Goal: Check status: Check status

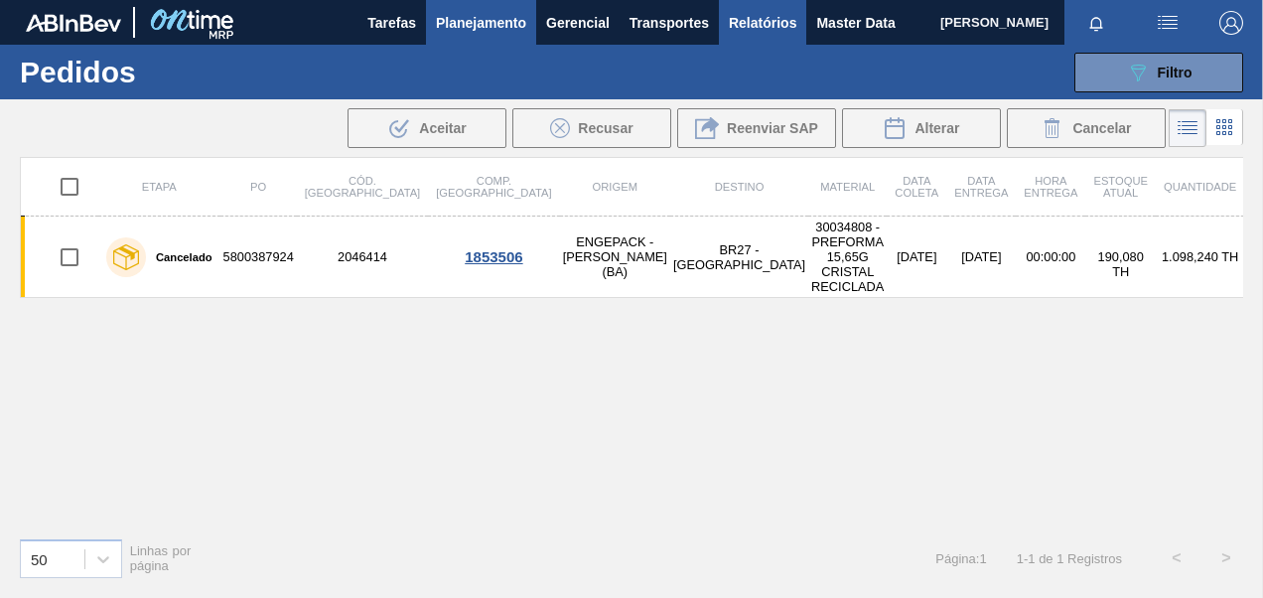
click at [753, 34] on span "Relatórios" at bounding box center [763, 23] width 68 height 24
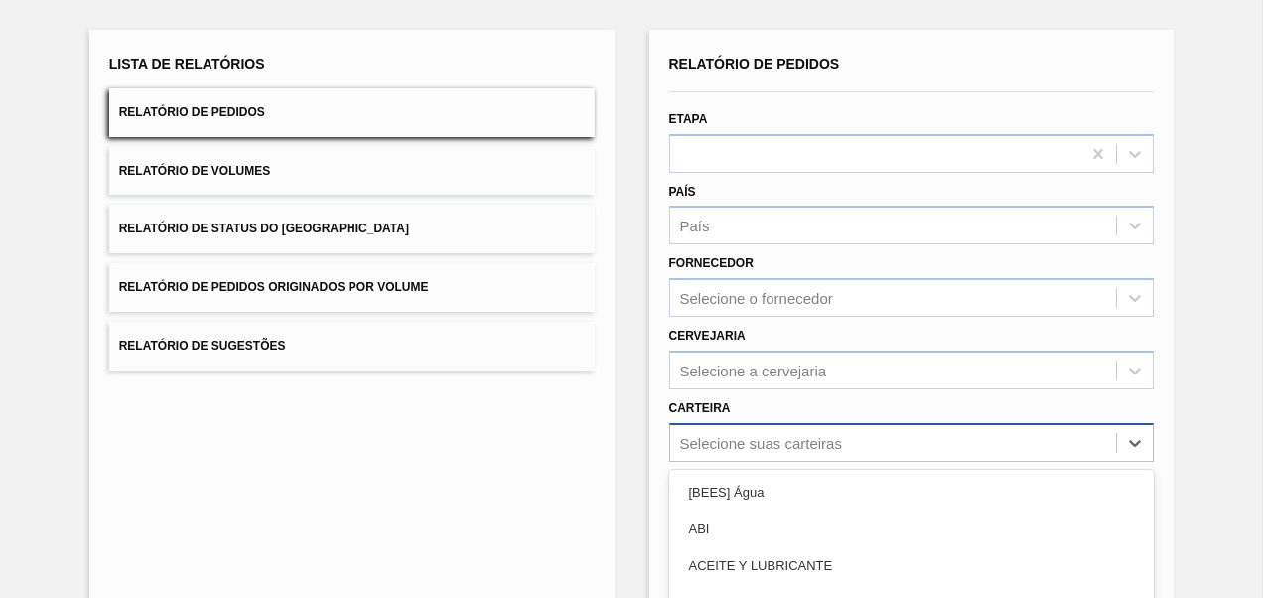
scroll to position [275, 0]
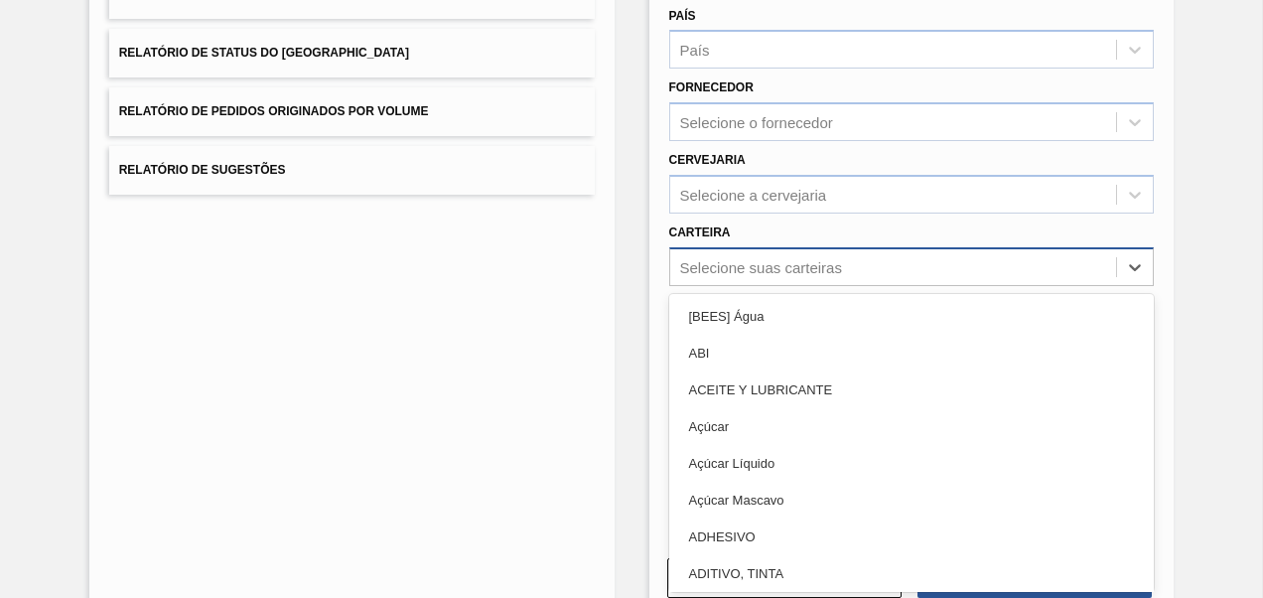
click at [785, 286] on div "option Açúcar focused, 4 of 101. 101 results available. Use Up and Down to choo…" at bounding box center [912, 266] width 486 height 39
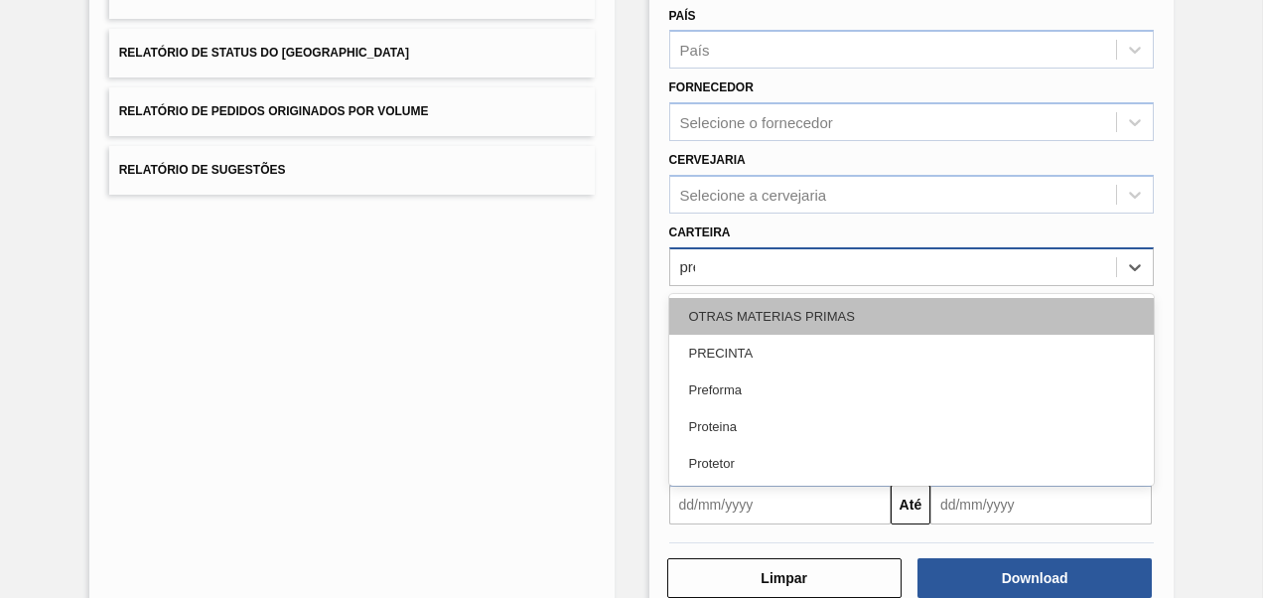
type input "pref"
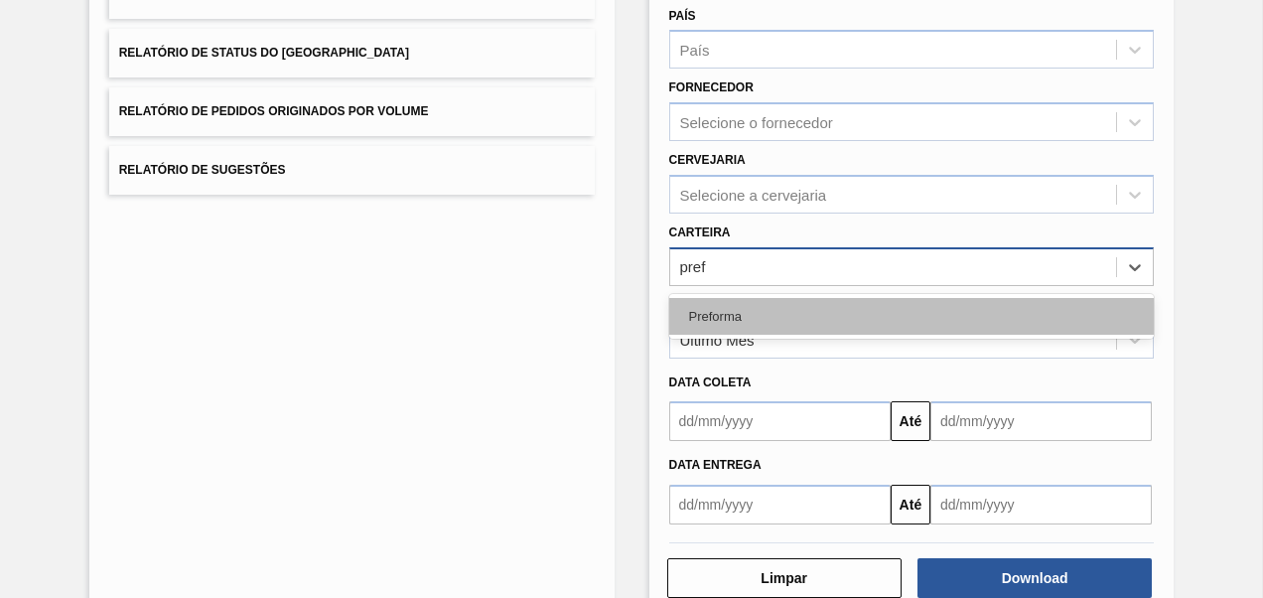
click at [755, 312] on div "Preforma" at bounding box center [912, 316] width 486 height 37
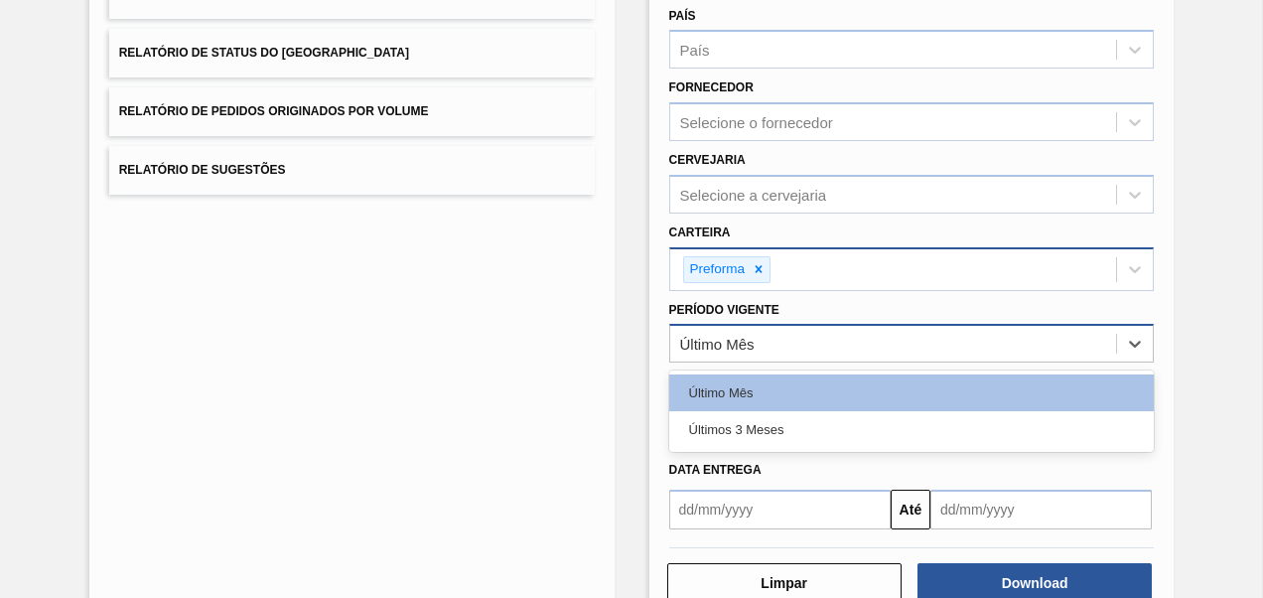
click at [748, 342] on div "Último Mês" at bounding box center [717, 344] width 74 height 17
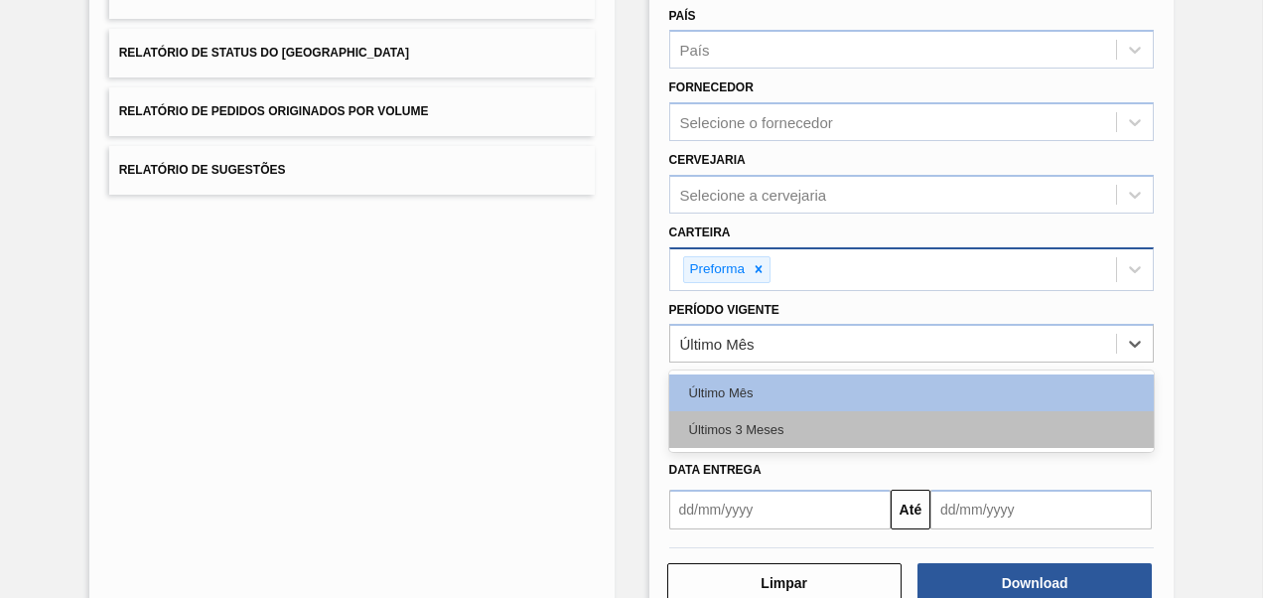
click at [734, 421] on div "Últimos 3 Meses" at bounding box center [912, 429] width 486 height 37
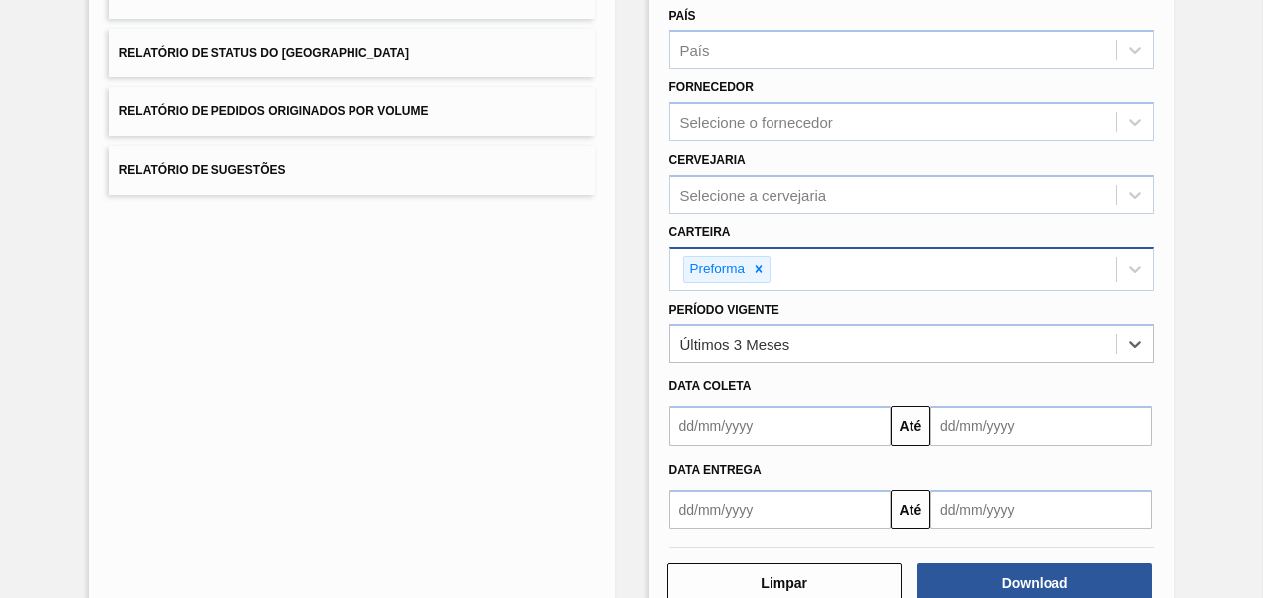
click at [735, 421] on input "text" at bounding box center [779, 426] width 221 height 40
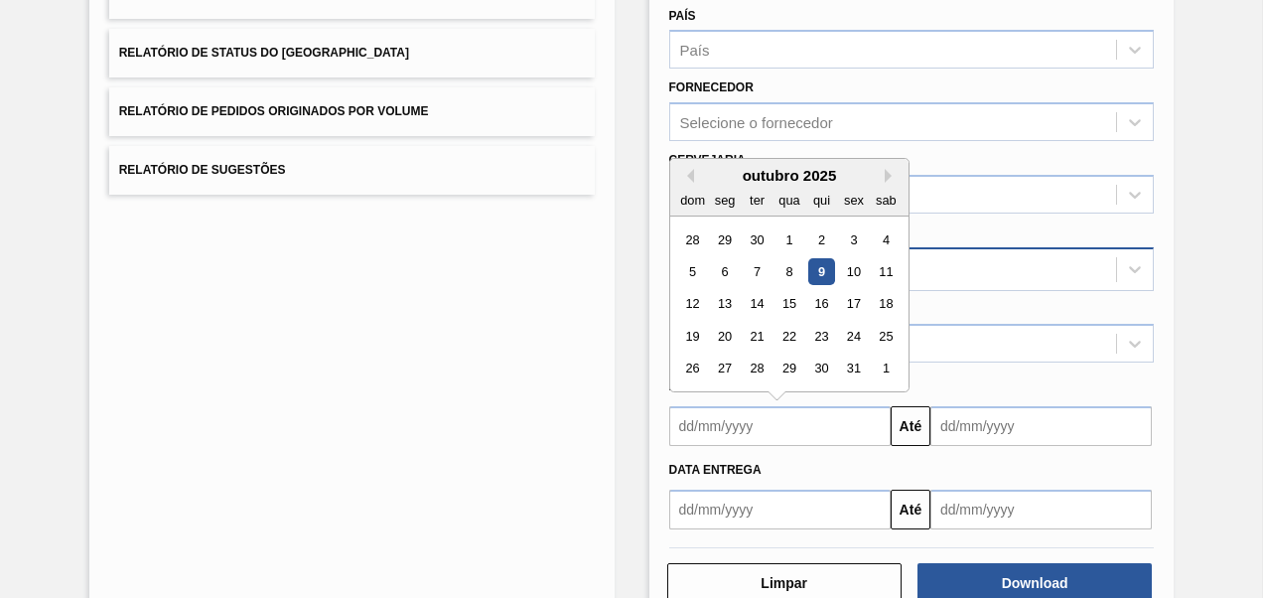
type input "[DATE]"
click at [1195, 387] on div "Lista de Relatórios Relatório de Pedidos Relatório de Volumes Relatório de Stat…" at bounding box center [631, 236] width 1263 height 825
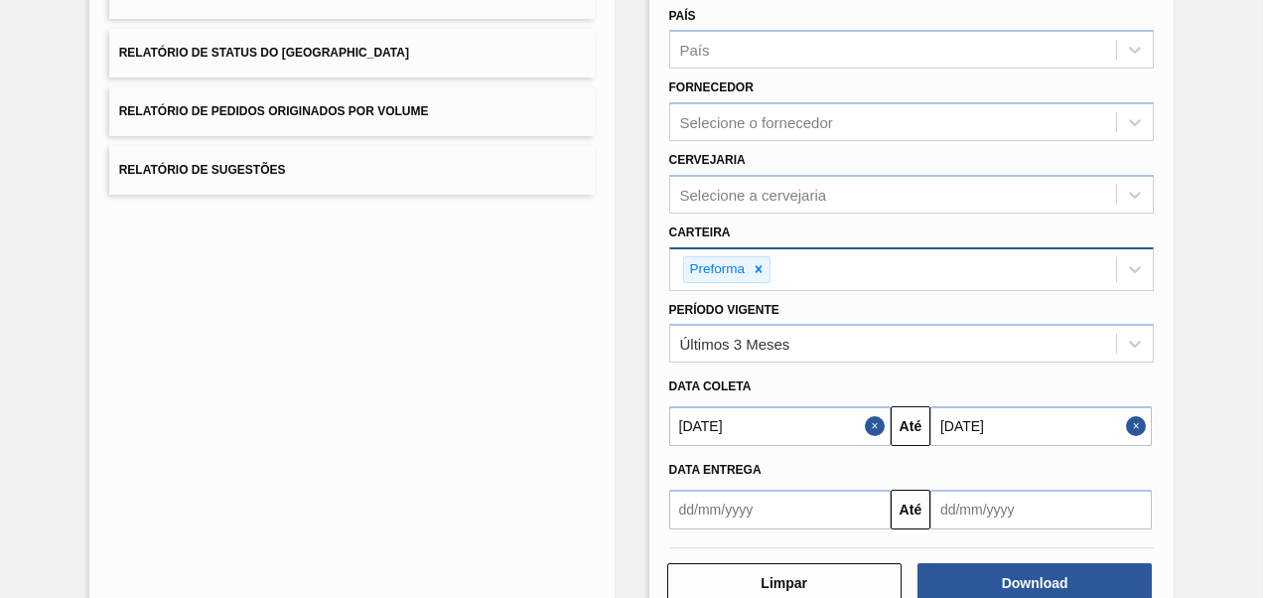
click at [953, 423] on input "[DATE]" at bounding box center [1041, 426] width 221 height 40
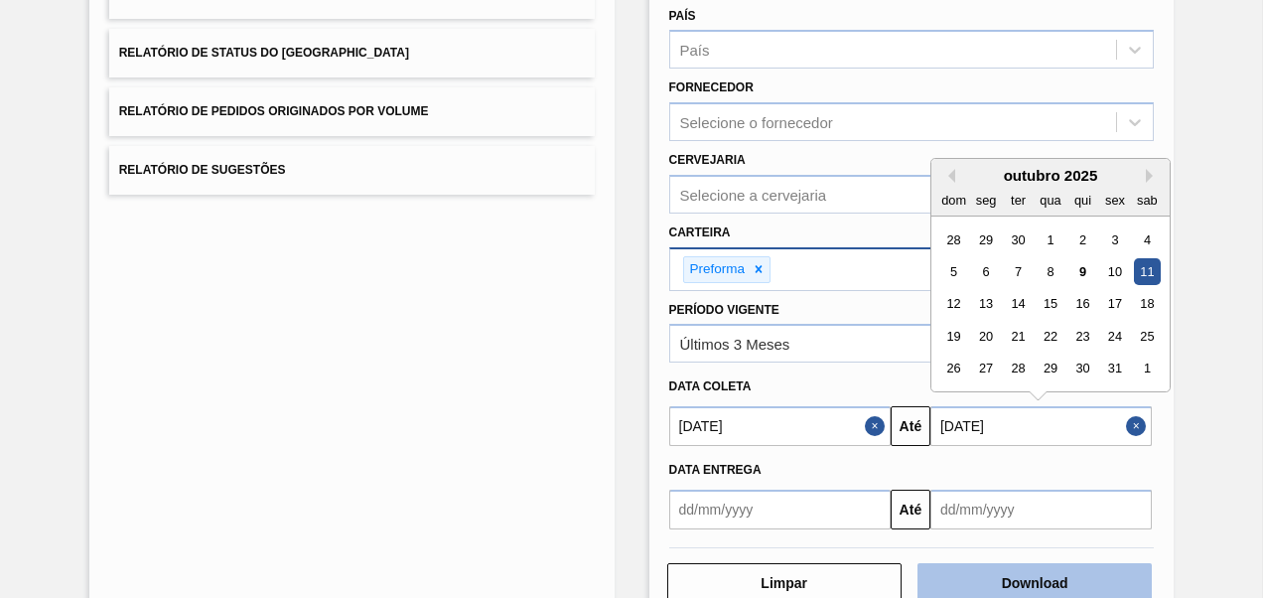
type input "[DATE]"
click at [1075, 579] on button "Download" at bounding box center [1035, 583] width 234 height 40
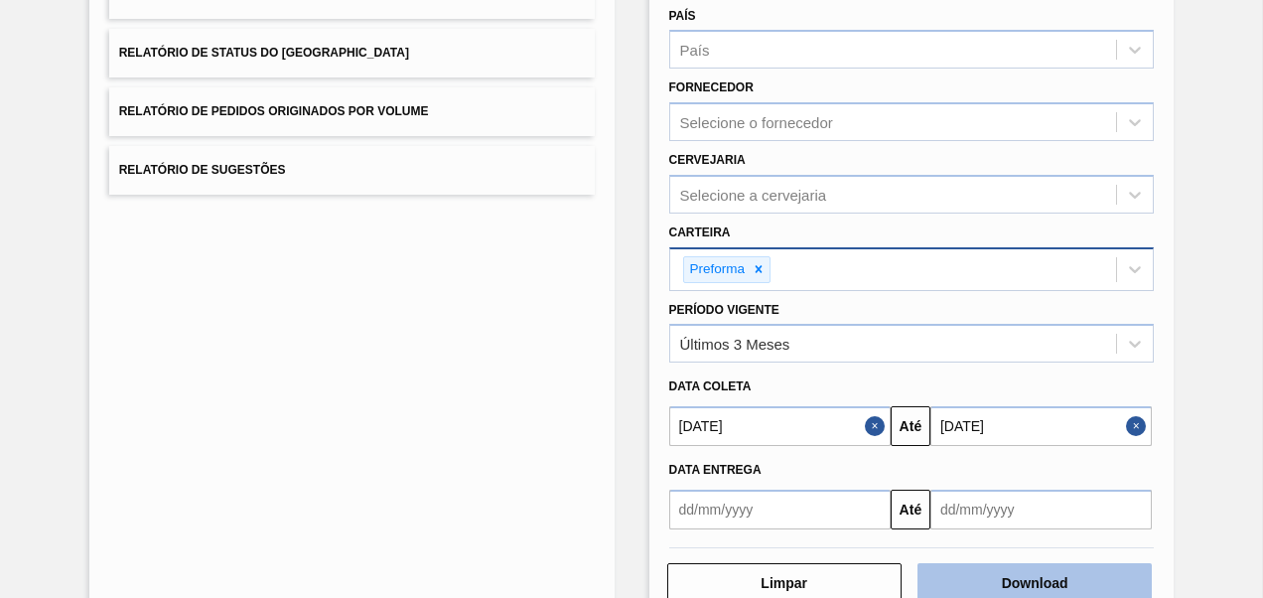
click at [954, 582] on button "Download" at bounding box center [1035, 583] width 234 height 40
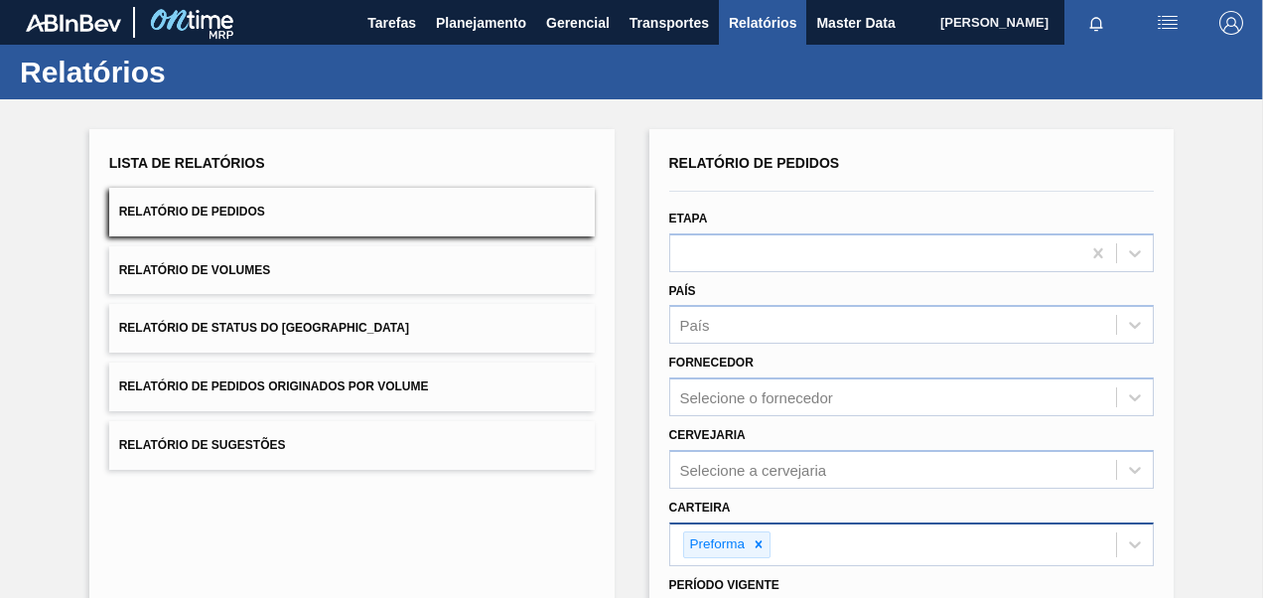
click at [374, 388] on span "Relatório de Pedidos Originados por Volume" at bounding box center [274, 386] width 310 height 14
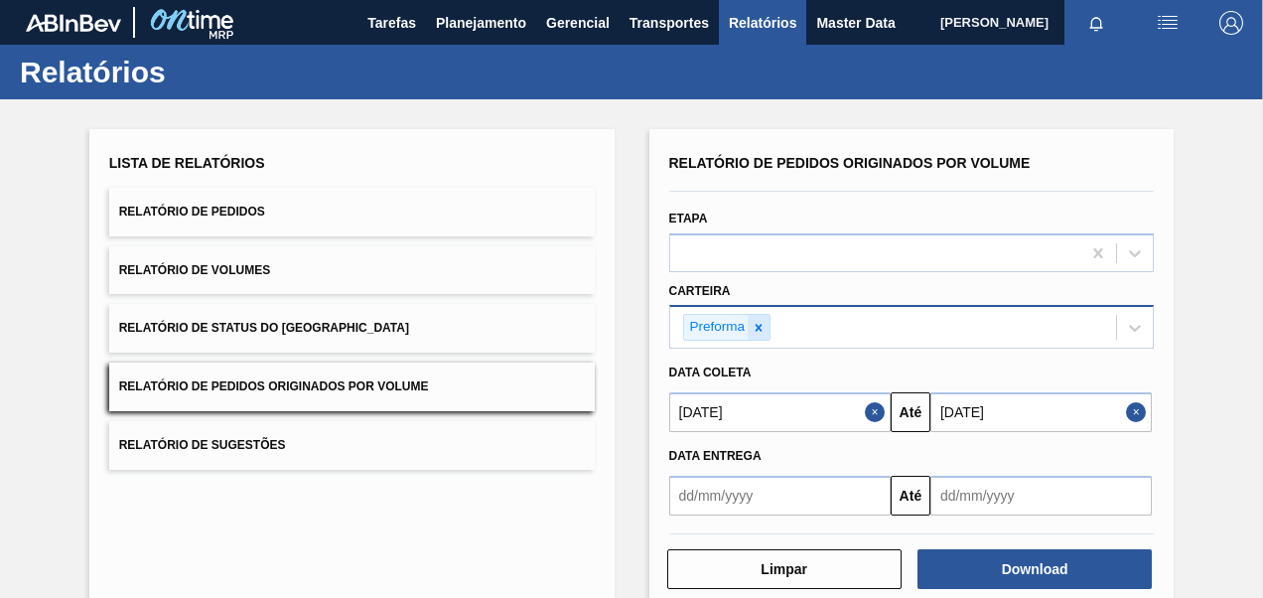
click at [760, 324] on icon at bounding box center [759, 328] width 14 height 14
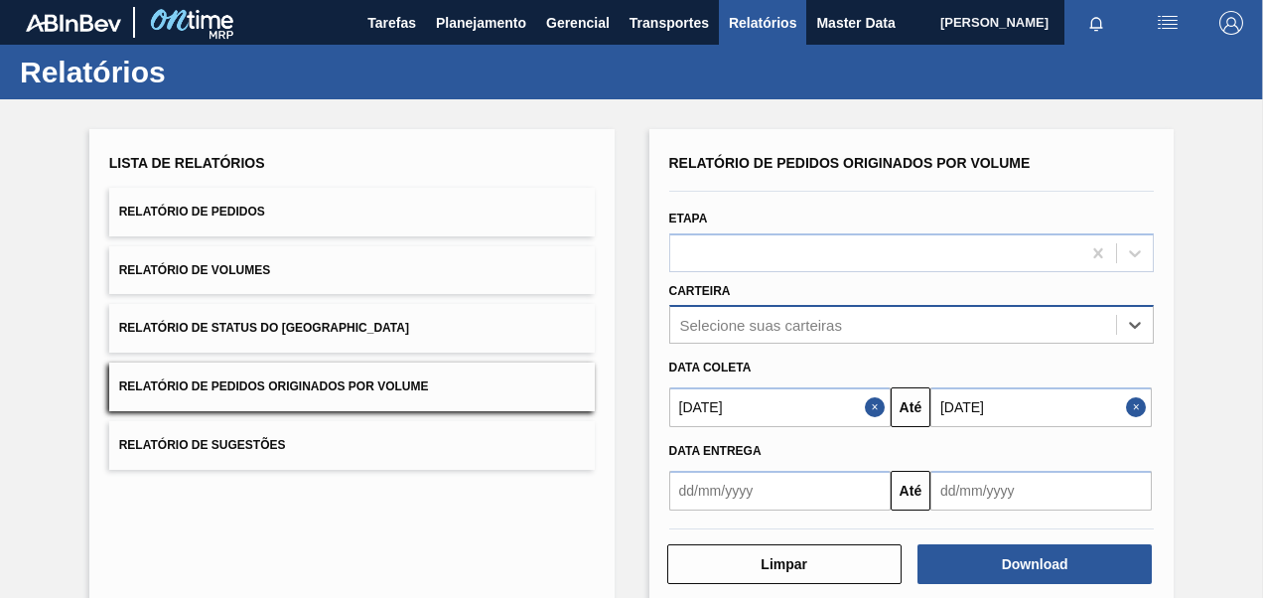
click at [760, 324] on div "option Preforma, deselected. Select is focused ,type to refine list, press Down…" at bounding box center [912, 324] width 486 height 39
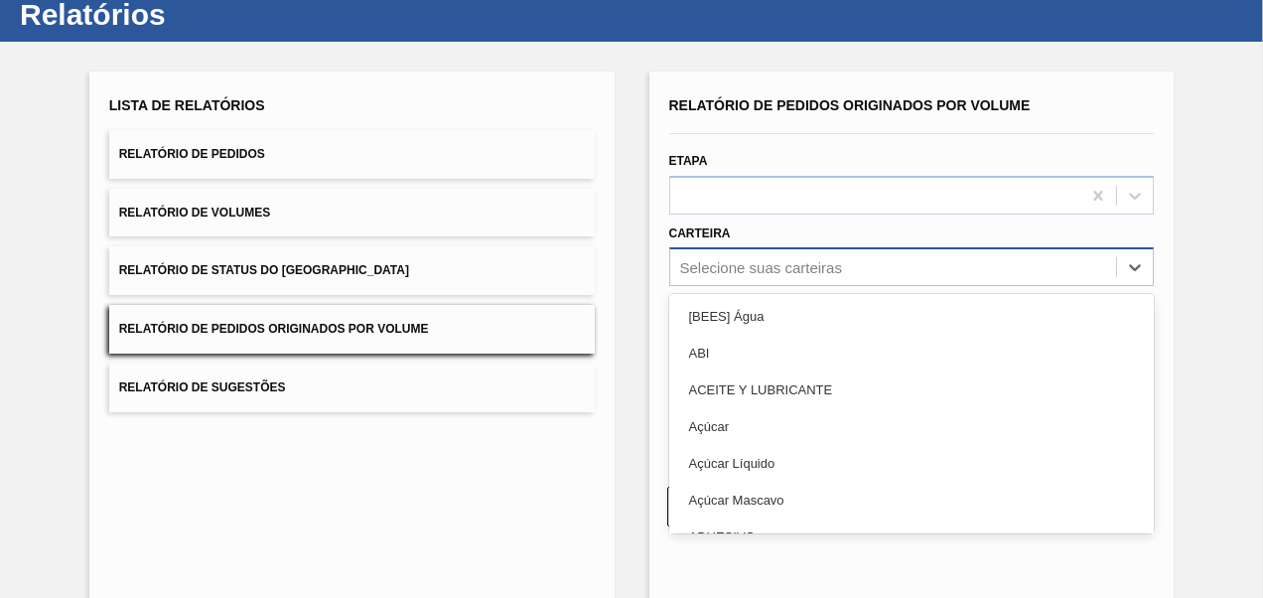
scroll to position [60, 0]
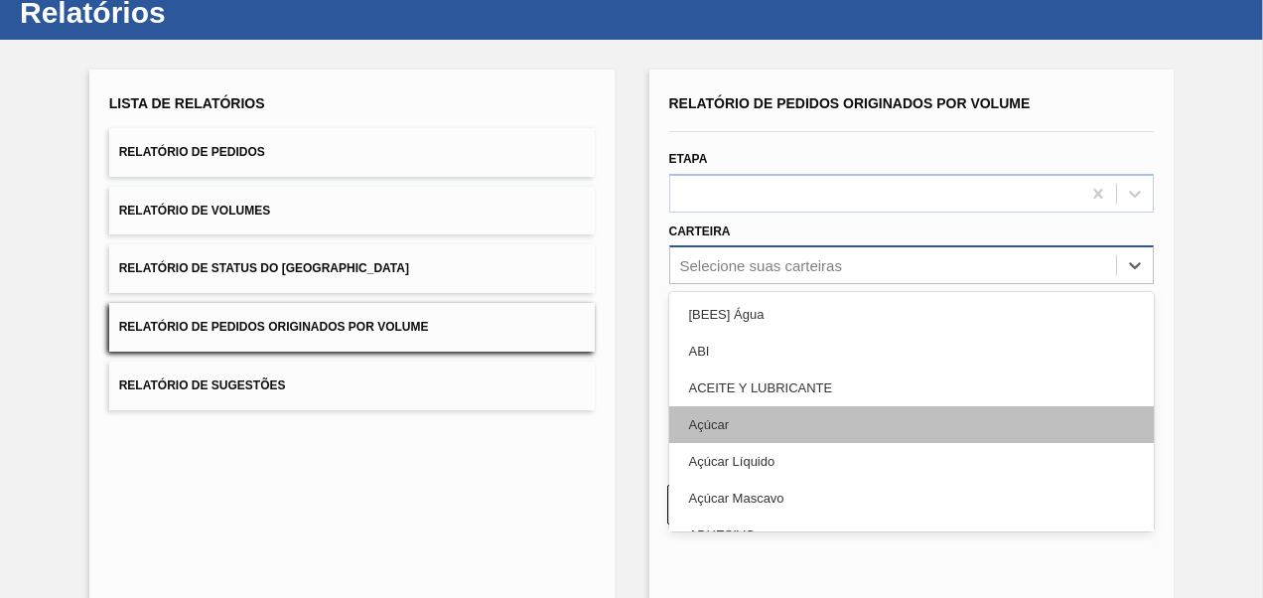
click at [745, 423] on div "Açúcar" at bounding box center [912, 424] width 486 height 37
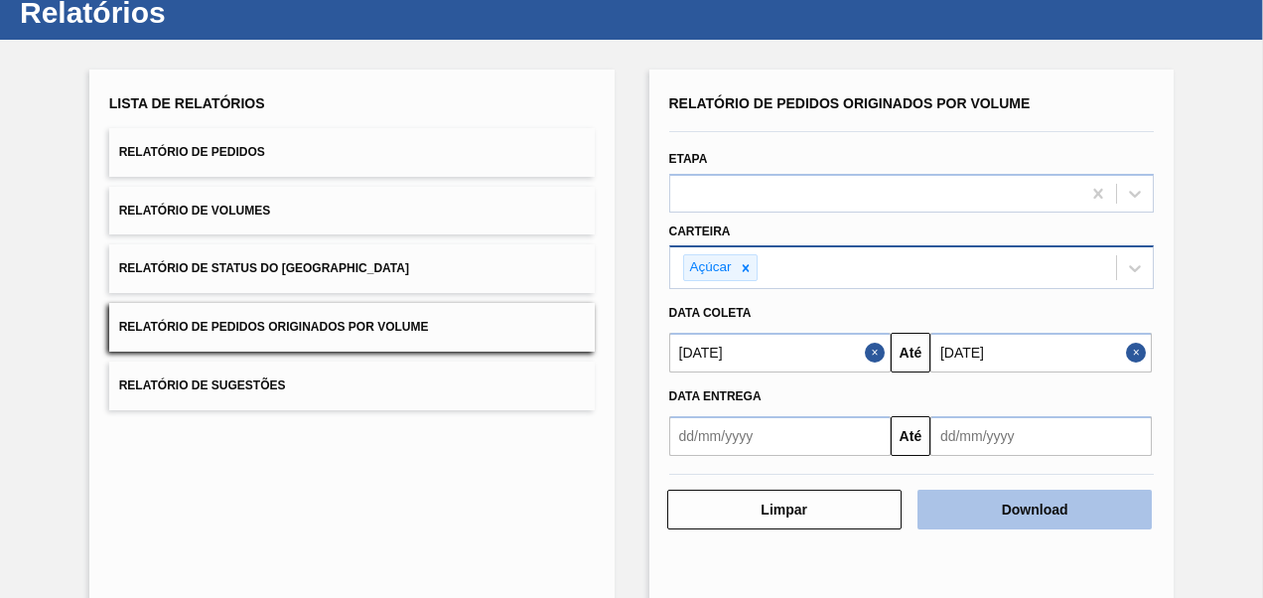
click at [1024, 512] on button "Download" at bounding box center [1035, 510] width 234 height 40
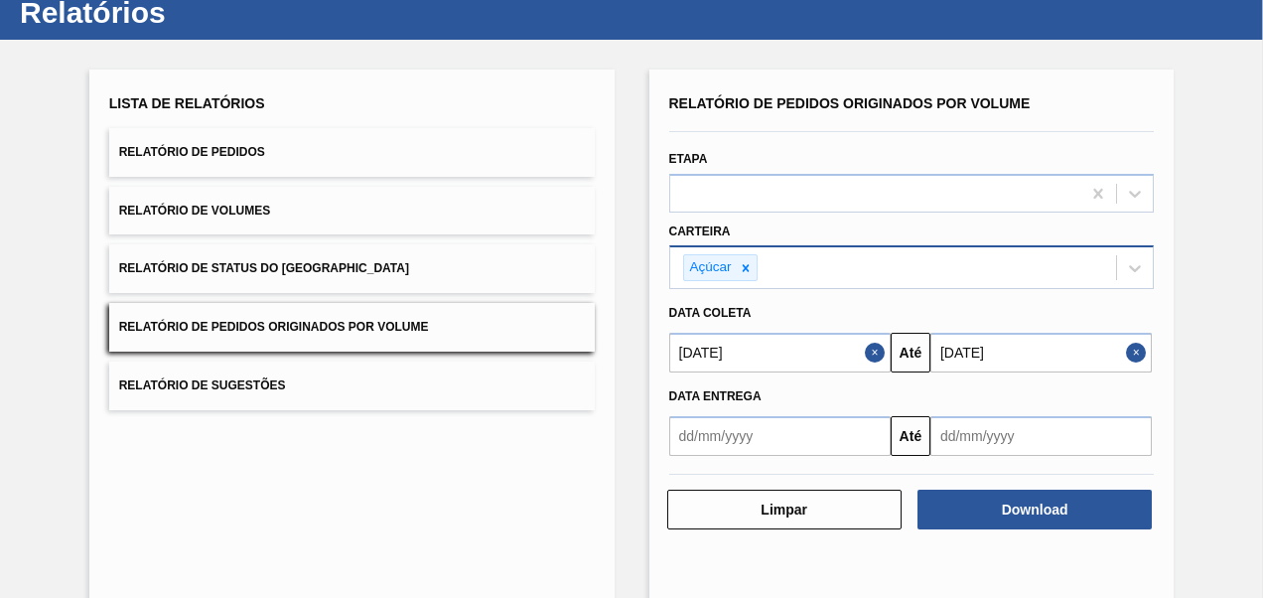
scroll to position [0, 0]
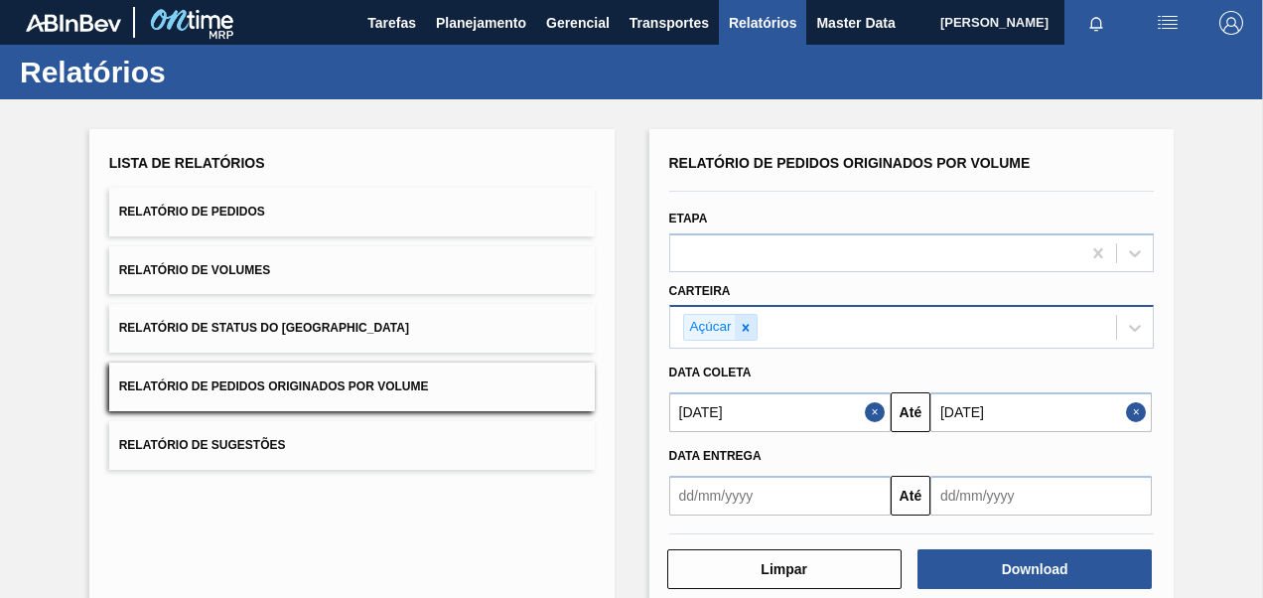
click at [743, 329] on icon at bounding box center [746, 328] width 14 height 14
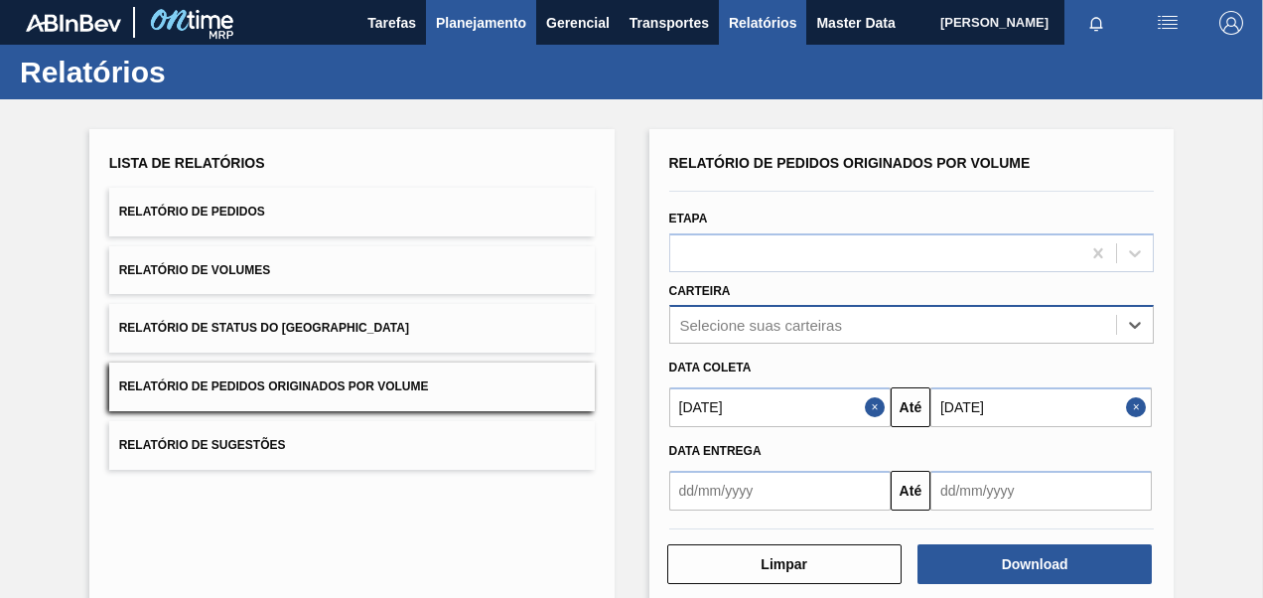
click at [483, 28] on span "Planejamento" at bounding box center [481, 23] width 90 height 24
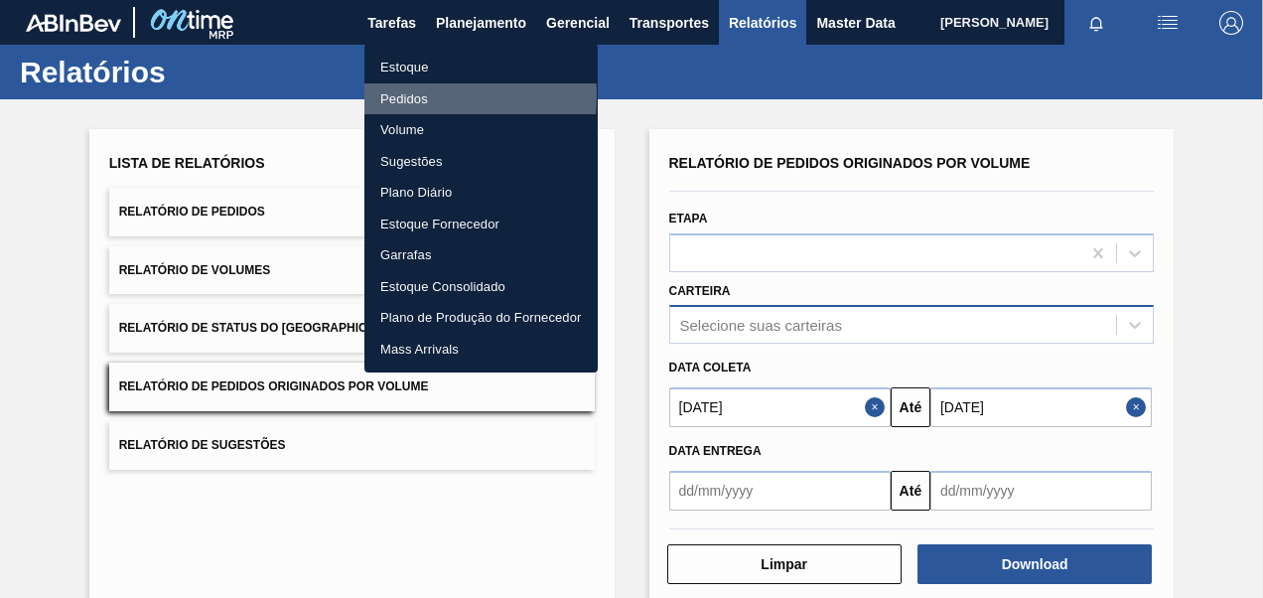
click at [407, 94] on li "Pedidos" at bounding box center [480, 99] width 233 height 32
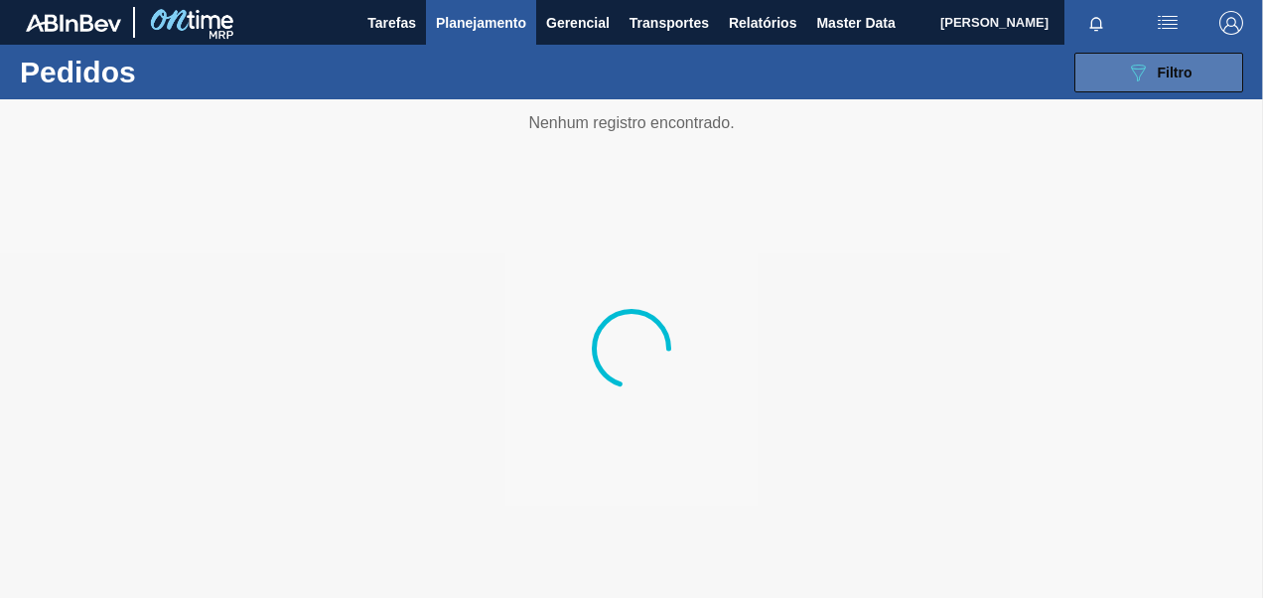
click at [1154, 73] on div "089F7B8B-B2A5-4AFE-B5C0-19BA573D28AC Filtro" at bounding box center [1159, 73] width 67 height 24
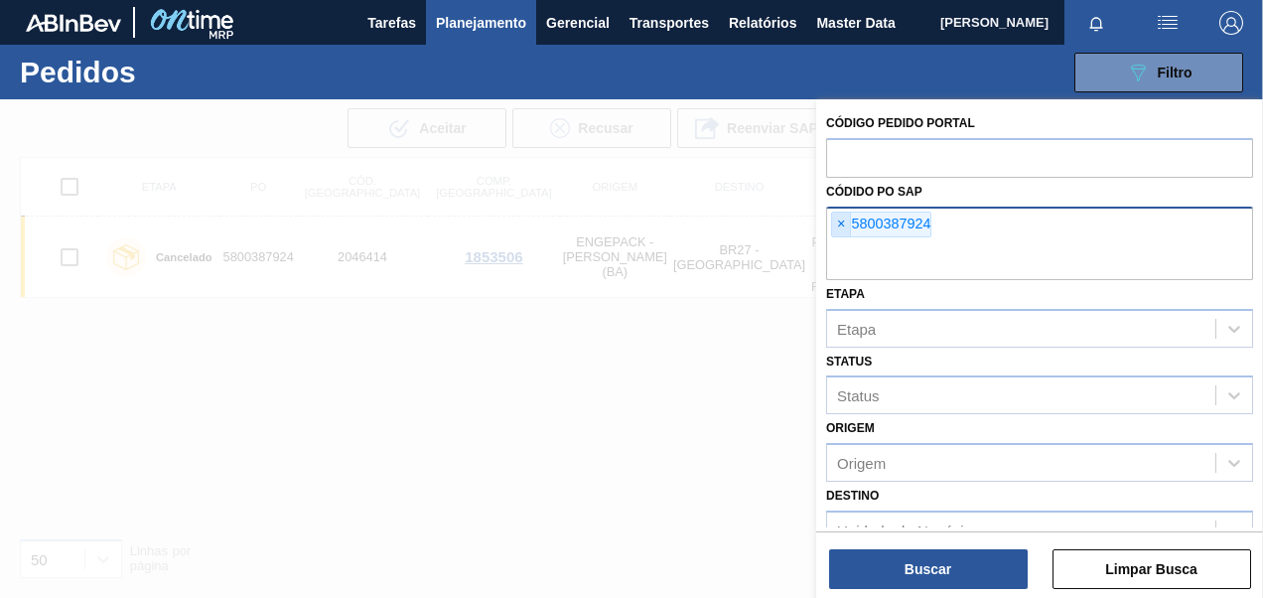
click at [840, 220] on span "×" at bounding box center [841, 225] width 19 height 24
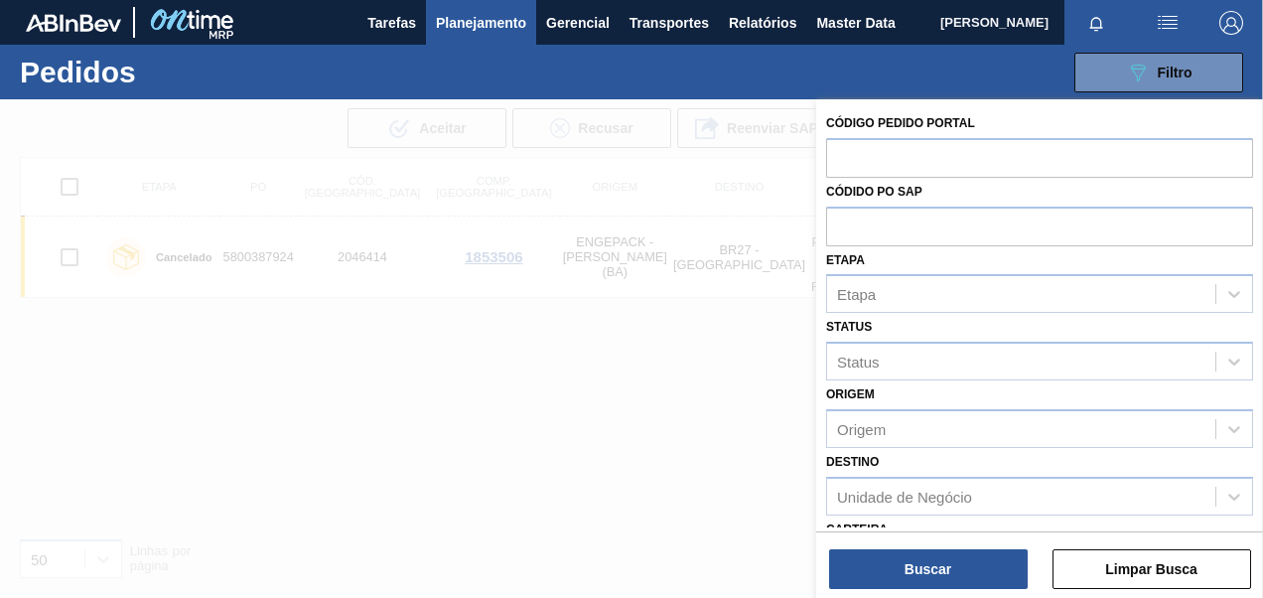
paste input "5800385205"
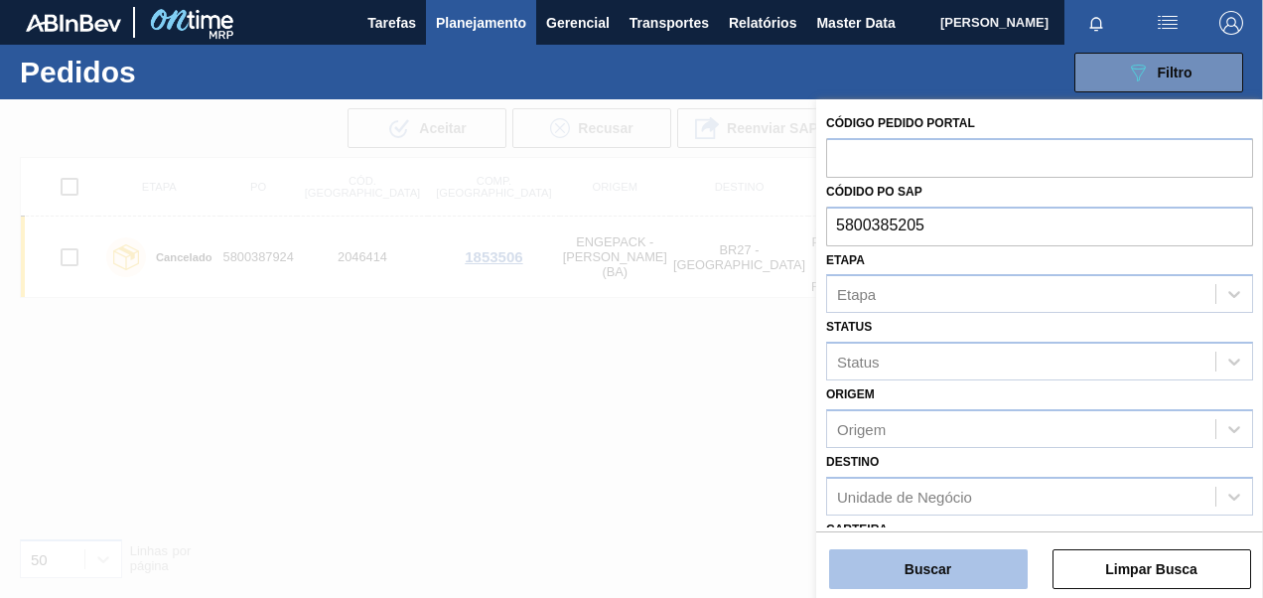
type input "5800385205"
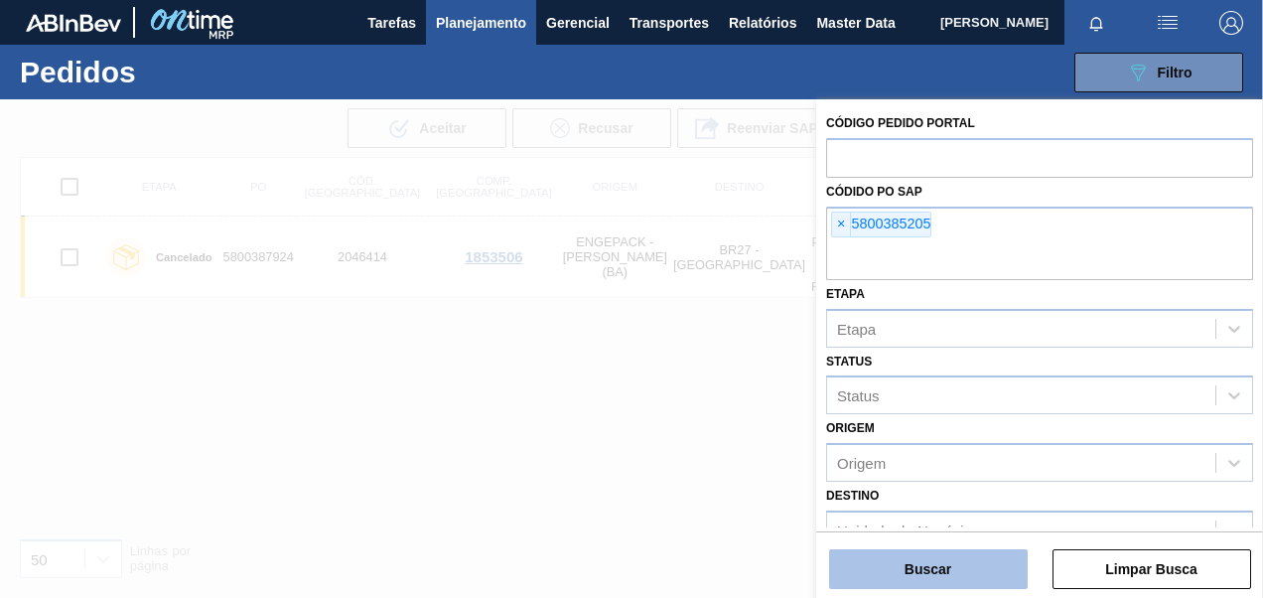
click at [947, 565] on button "Buscar" at bounding box center [928, 569] width 199 height 40
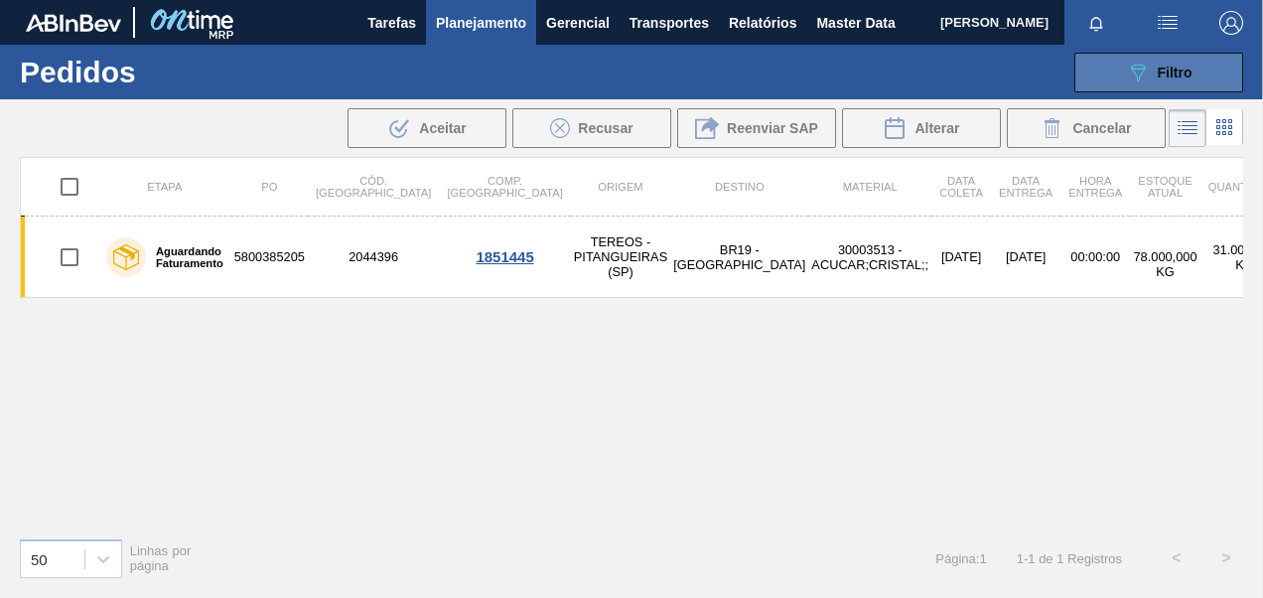
click at [1149, 77] on icon "089F7B8B-B2A5-4AFE-B5C0-19BA573D28AC" at bounding box center [1138, 73] width 24 height 24
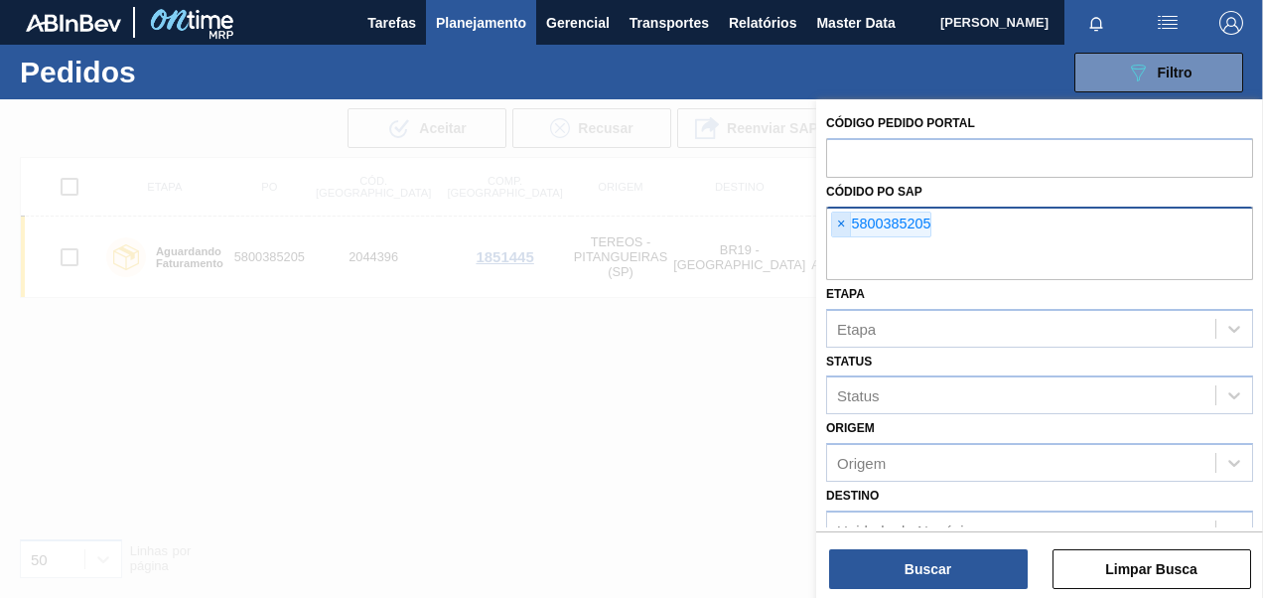
click at [842, 224] on span "×" at bounding box center [841, 225] width 19 height 24
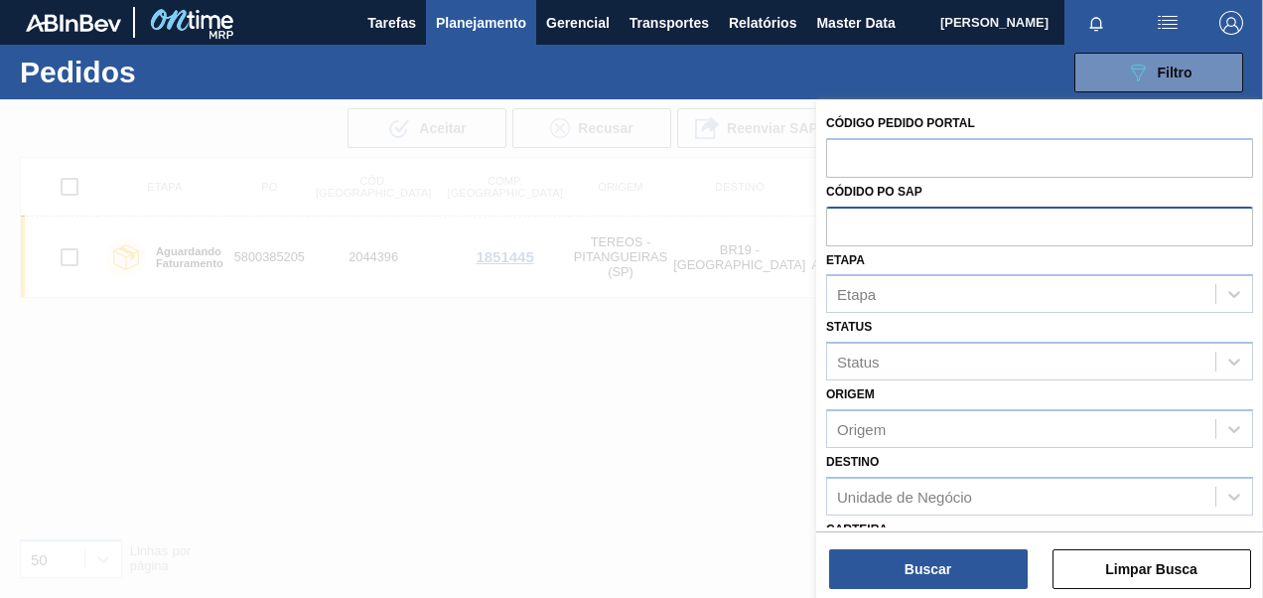
paste input "text"
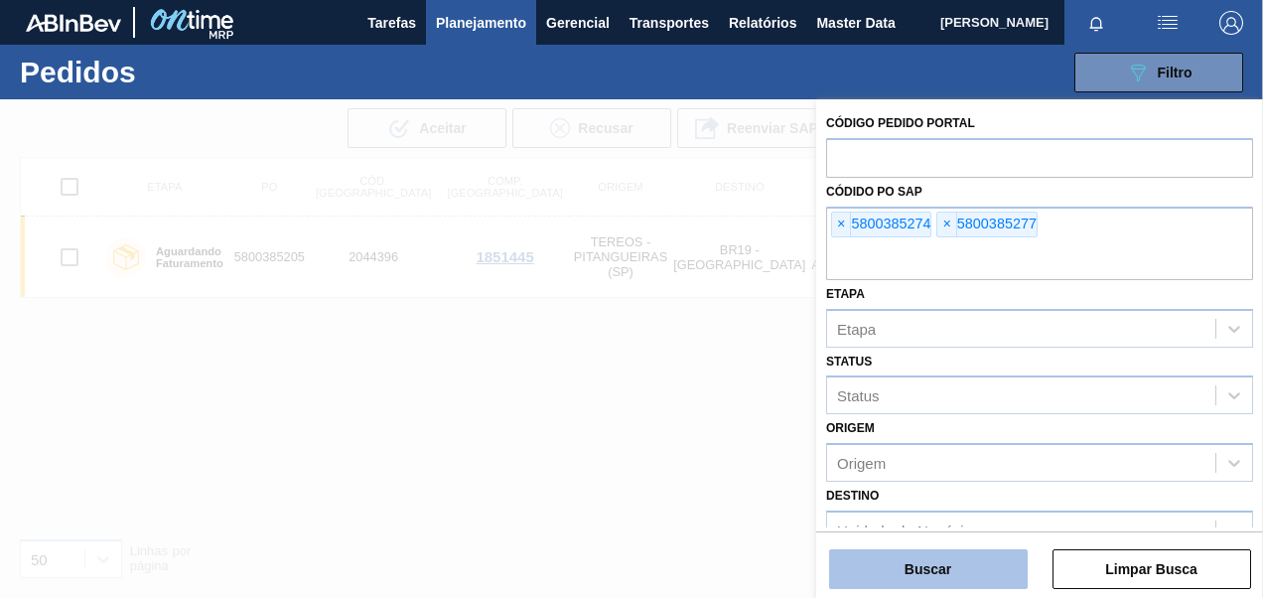
click at [971, 557] on button "Buscar" at bounding box center [928, 569] width 199 height 40
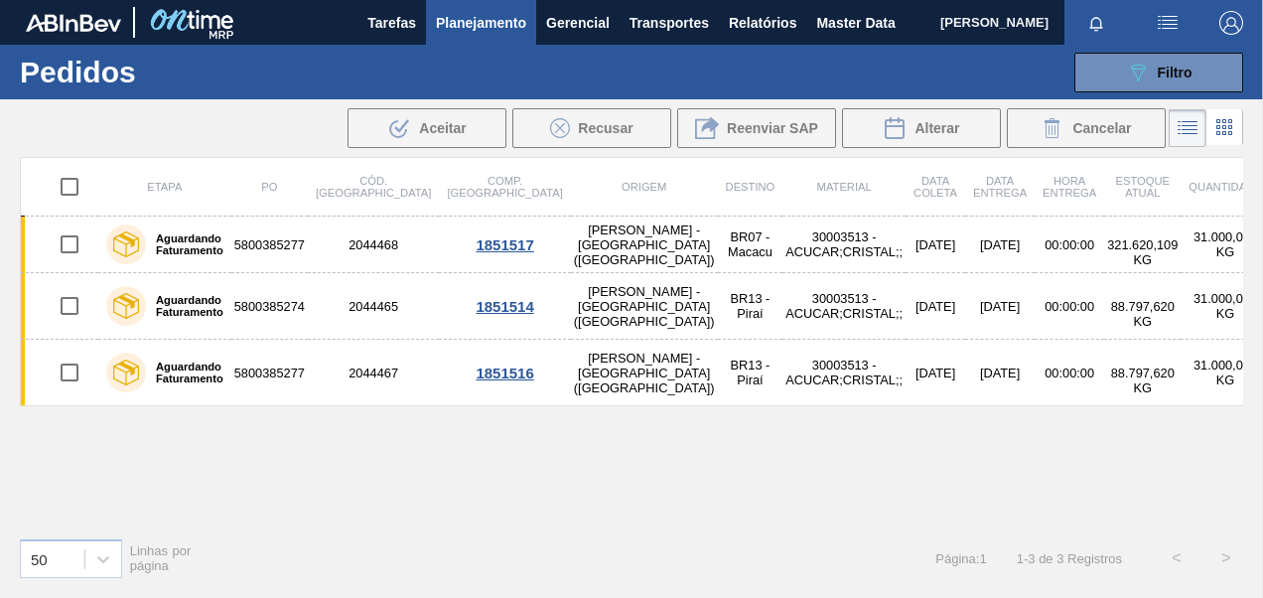
drag, startPoint x: 1180, startPoint y: 81, endPoint x: 1168, endPoint y: 99, distance: 21.5
click at [1182, 81] on div "089F7B8B-B2A5-4AFE-B5C0-19BA573D28AC Filtro" at bounding box center [1159, 73] width 67 height 24
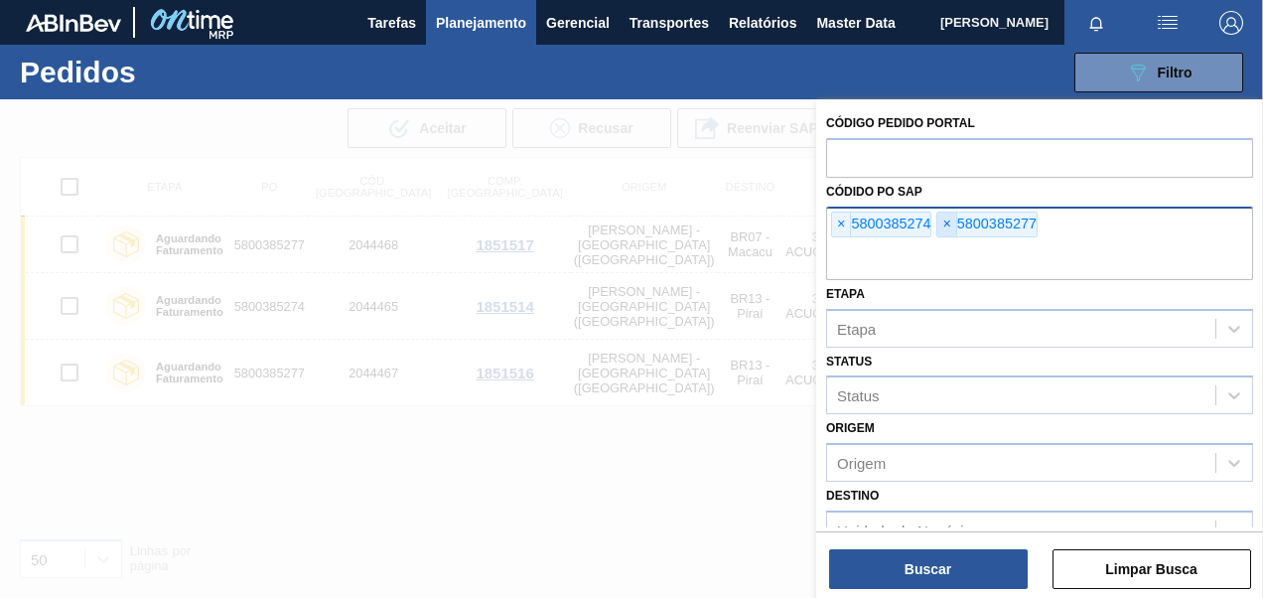
click at [945, 226] on span "×" at bounding box center [947, 225] width 19 height 24
click at [842, 223] on span "×" at bounding box center [841, 225] width 19 height 24
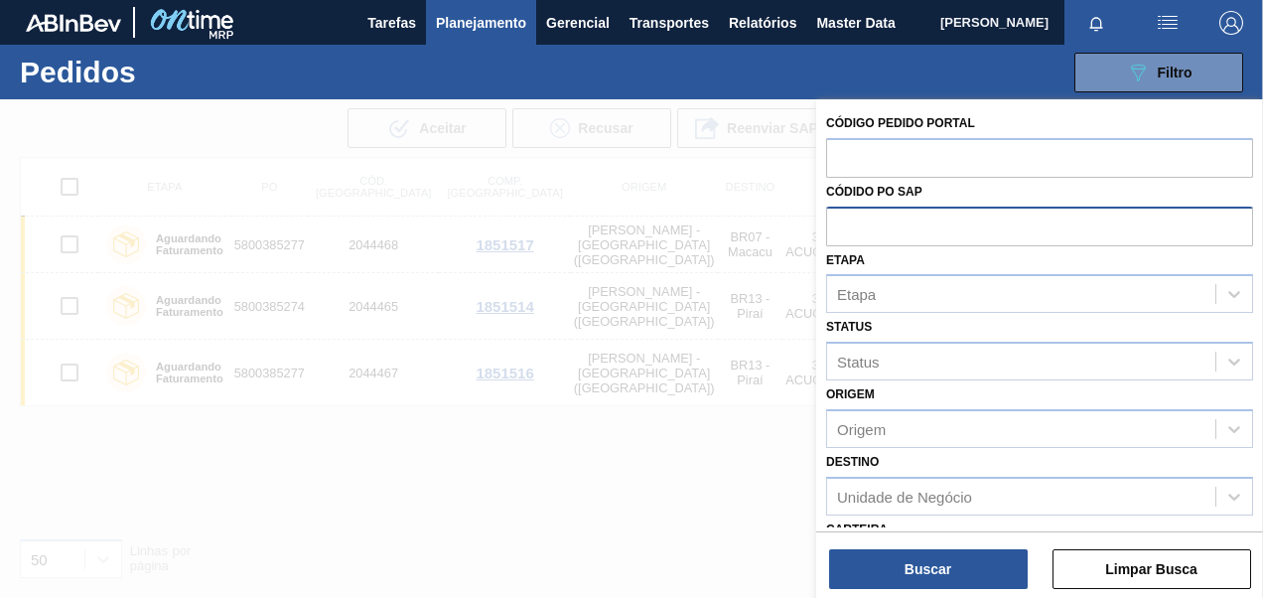
paste input "5800377385"
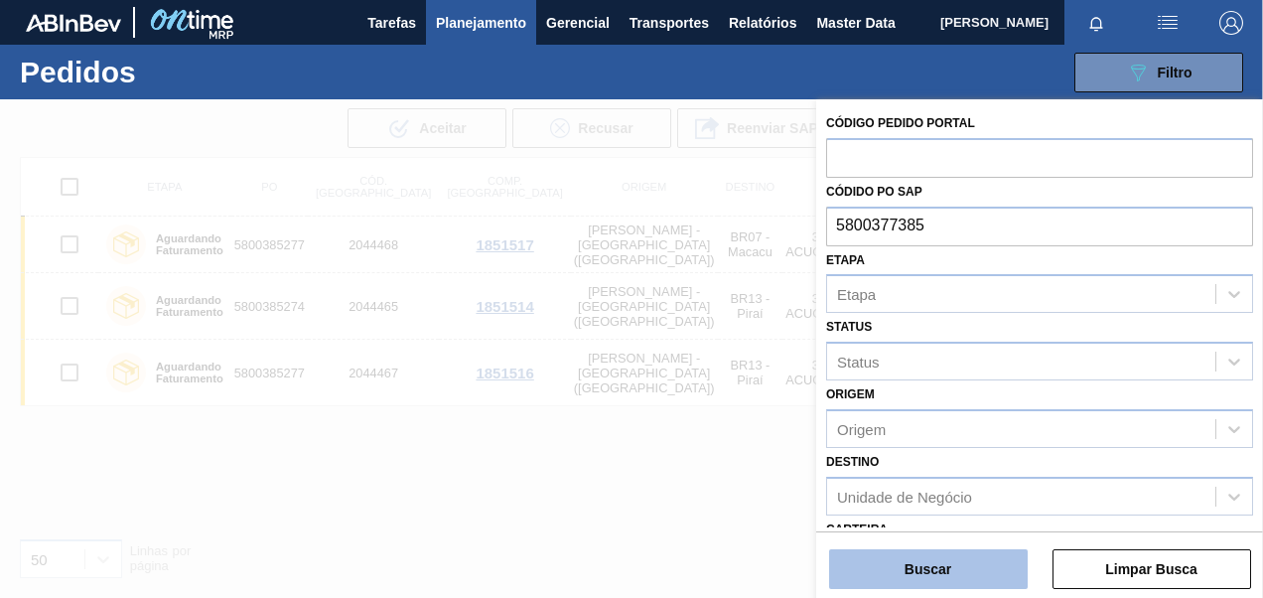
type input "5800377385"
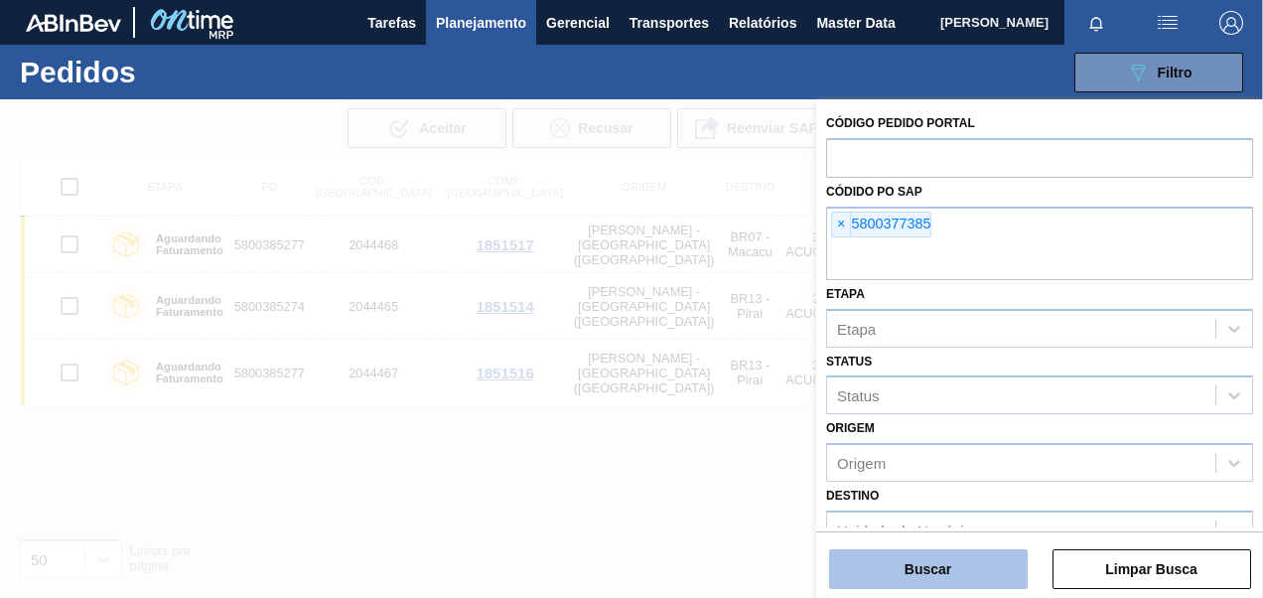
click at [936, 574] on button "Buscar" at bounding box center [928, 569] width 199 height 40
